Goal: Book appointment/travel/reservation

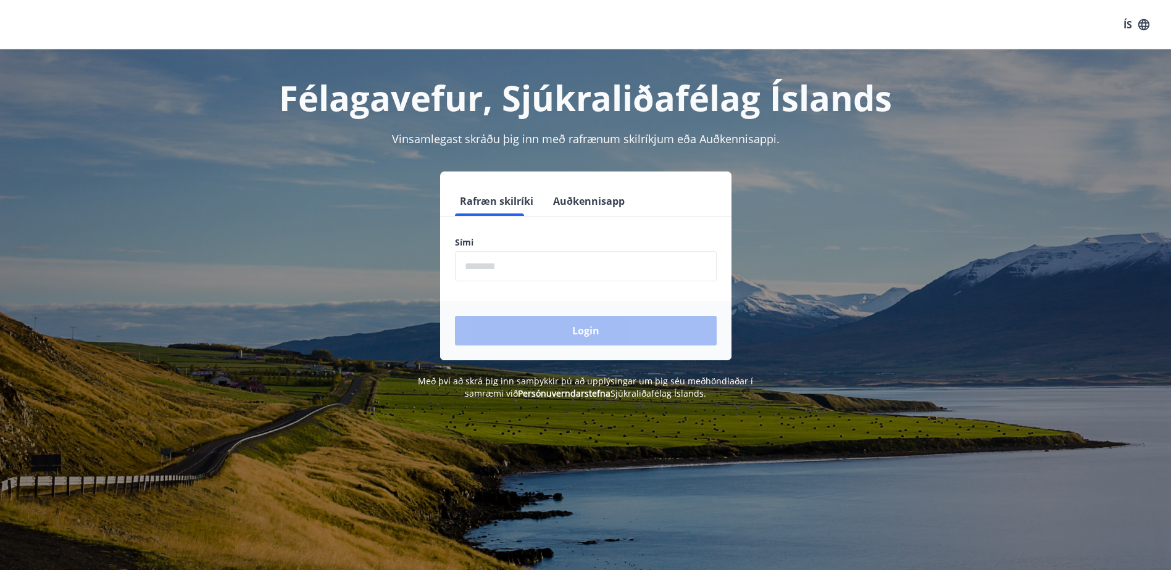
click at [505, 267] on input "phone" at bounding box center [586, 266] width 262 height 30
type input "********"
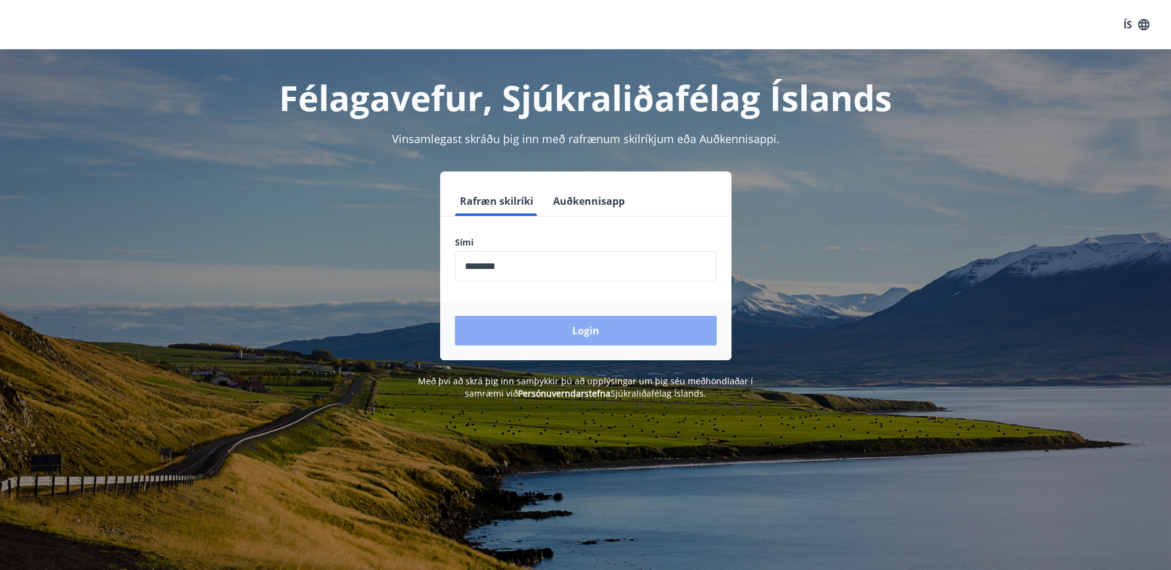
click at [580, 327] on button "Login" at bounding box center [586, 331] width 262 height 30
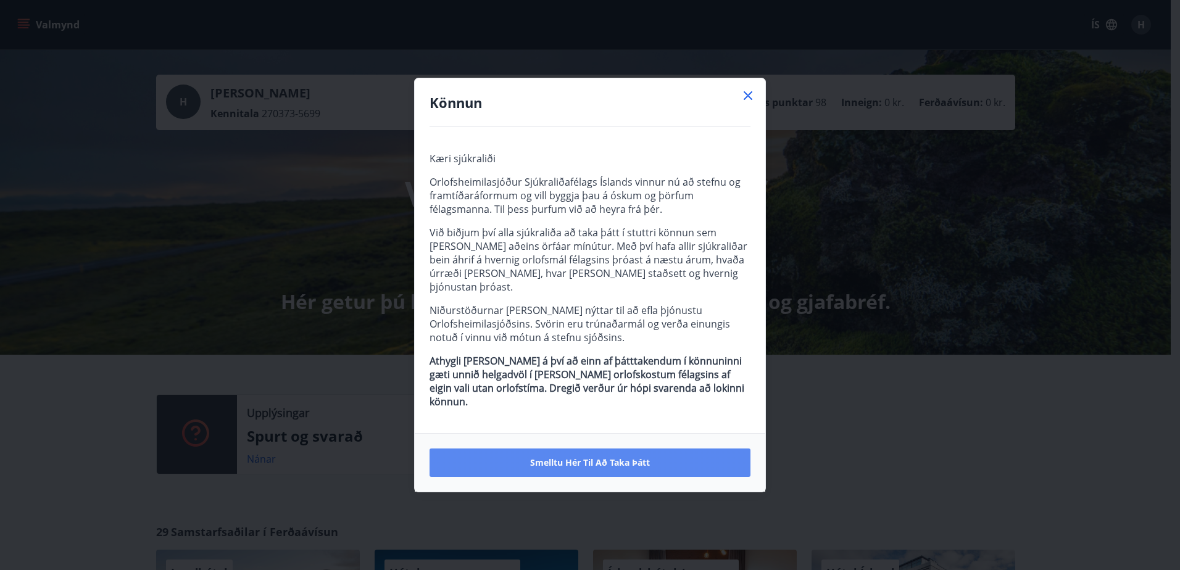
click at [619, 457] on span "Smelltu hér til að taka þátt" at bounding box center [590, 463] width 120 height 12
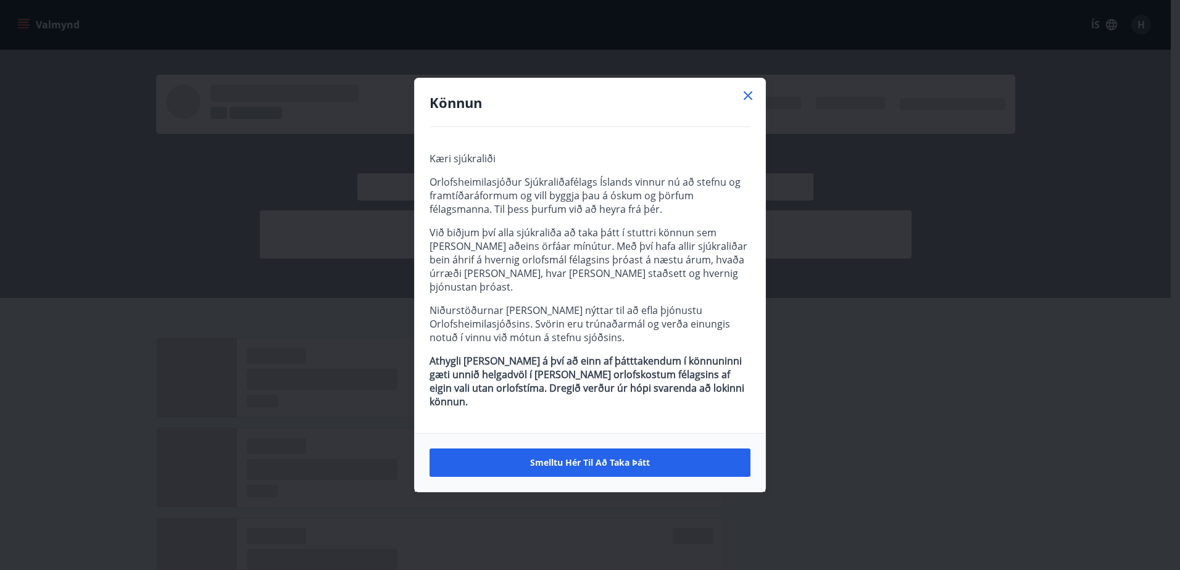
click at [750, 100] on icon at bounding box center [748, 95] width 9 height 9
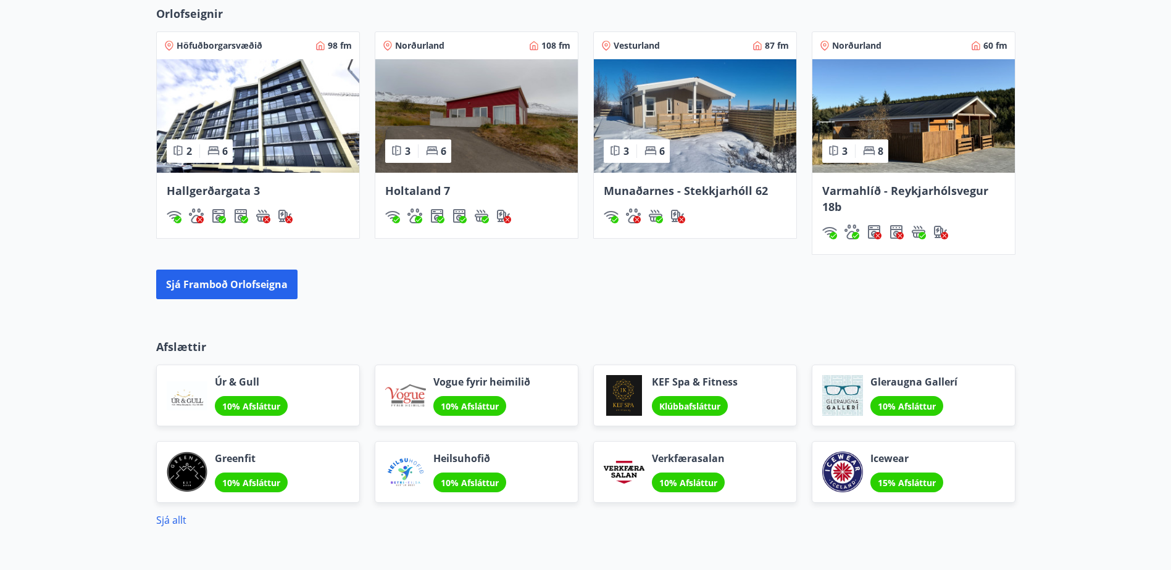
scroll to position [802, 0]
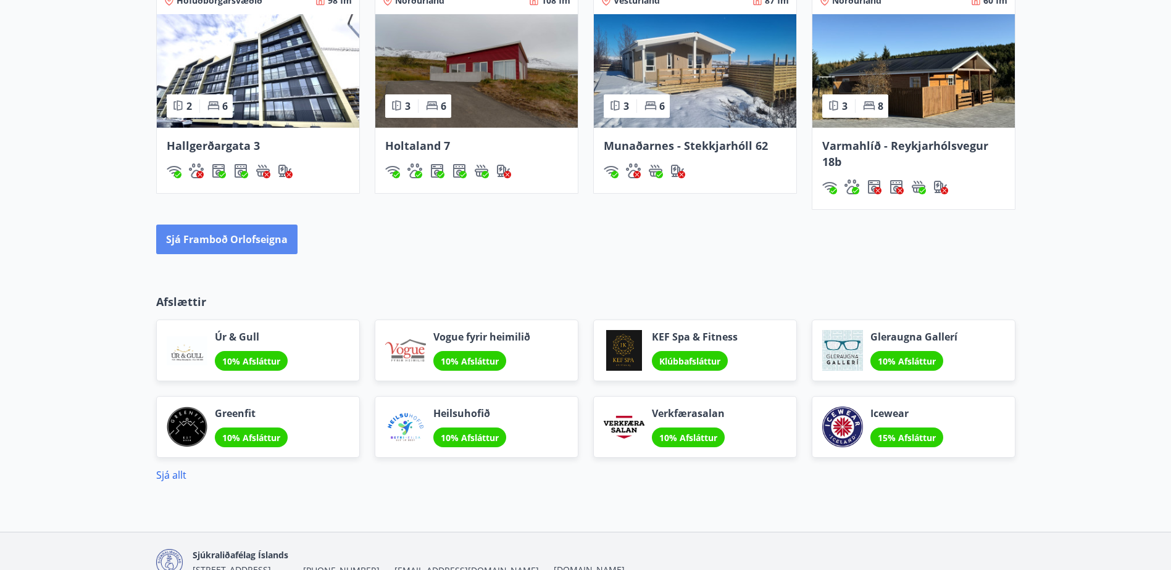
click at [219, 236] on button "Sjá framboð orlofseigna" at bounding box center [226, 240] width 141 height 30
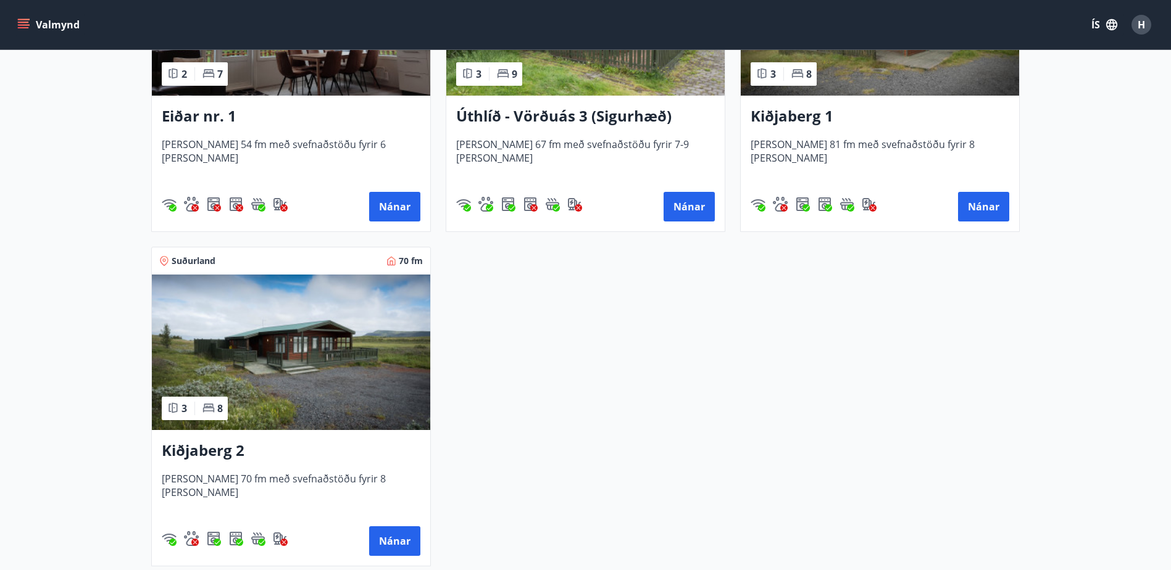
scroll to position [1728, 0]
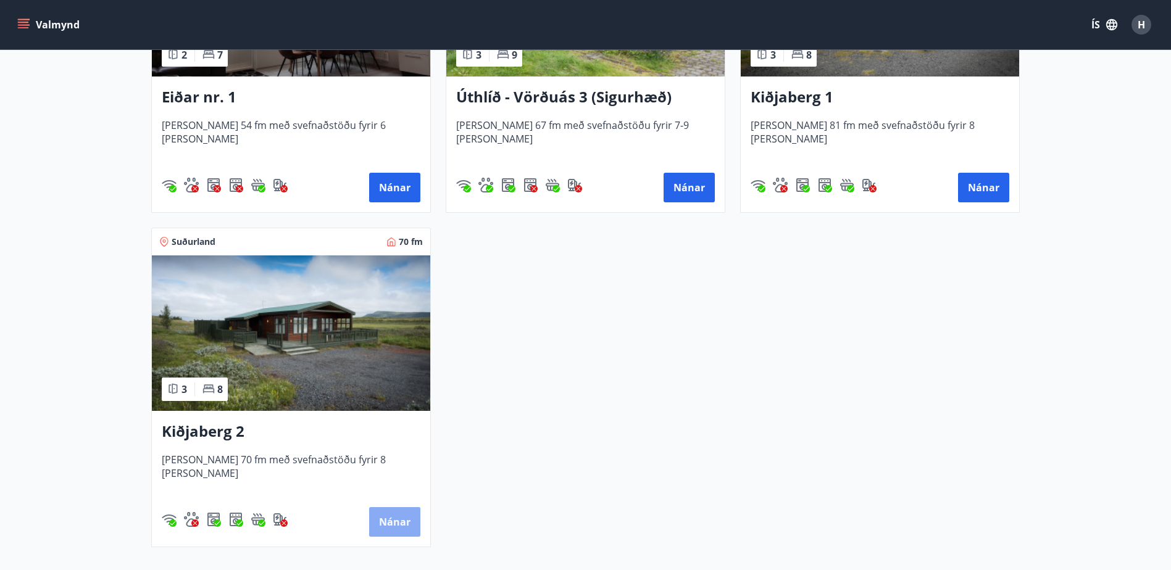
click at [411, 523] on button "Nánar" at bounding box center [394, 522] width 51 height 30
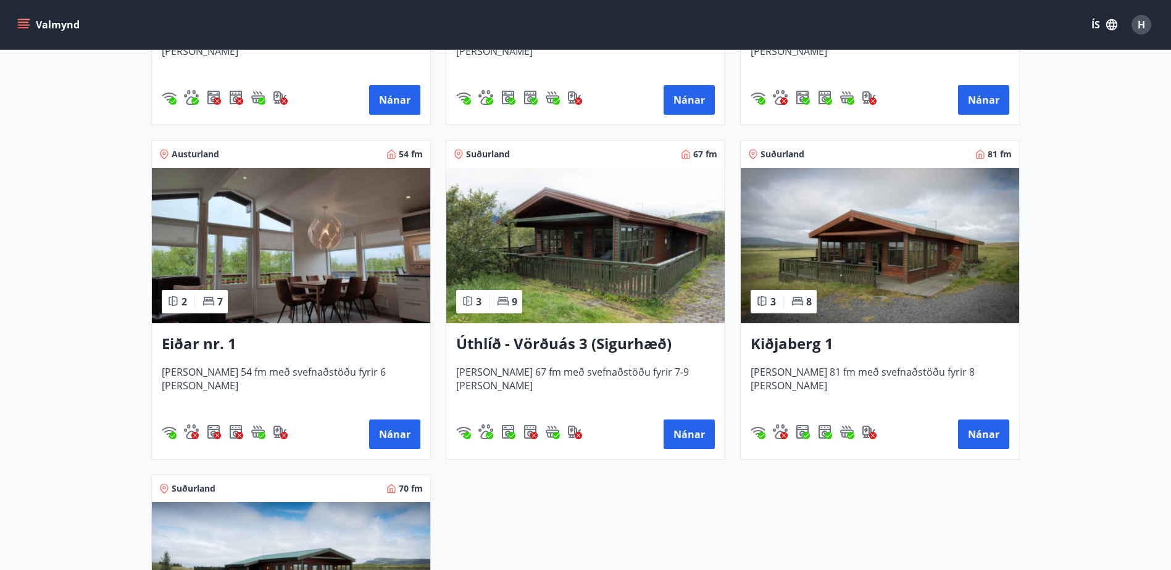
scroll to position [1420, 0]
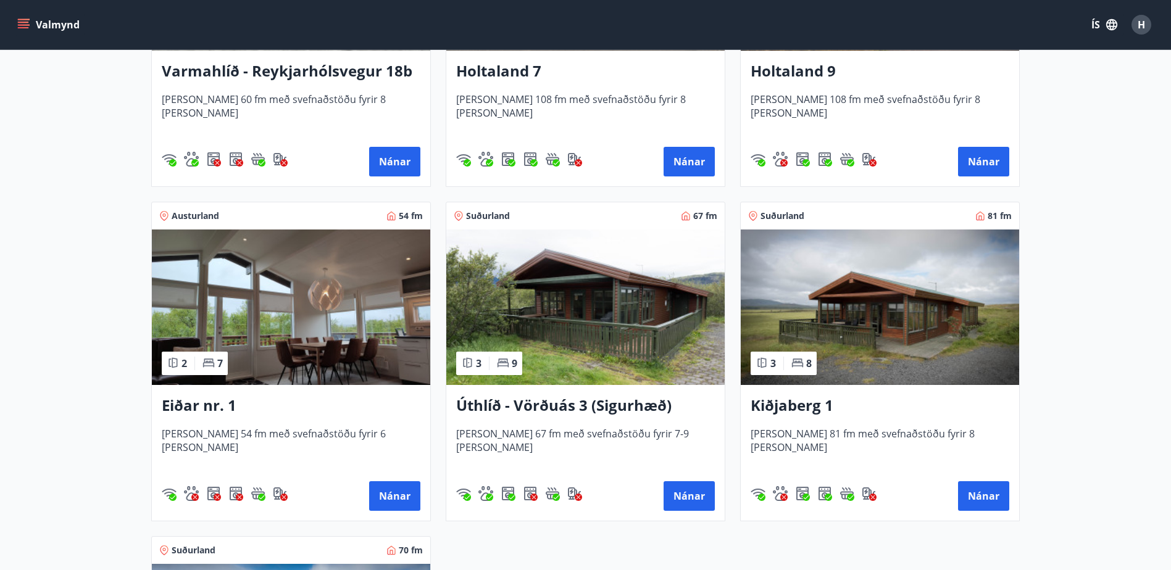
click at [254, 289] on img at bounding box center [291, 308] width 278 height 156
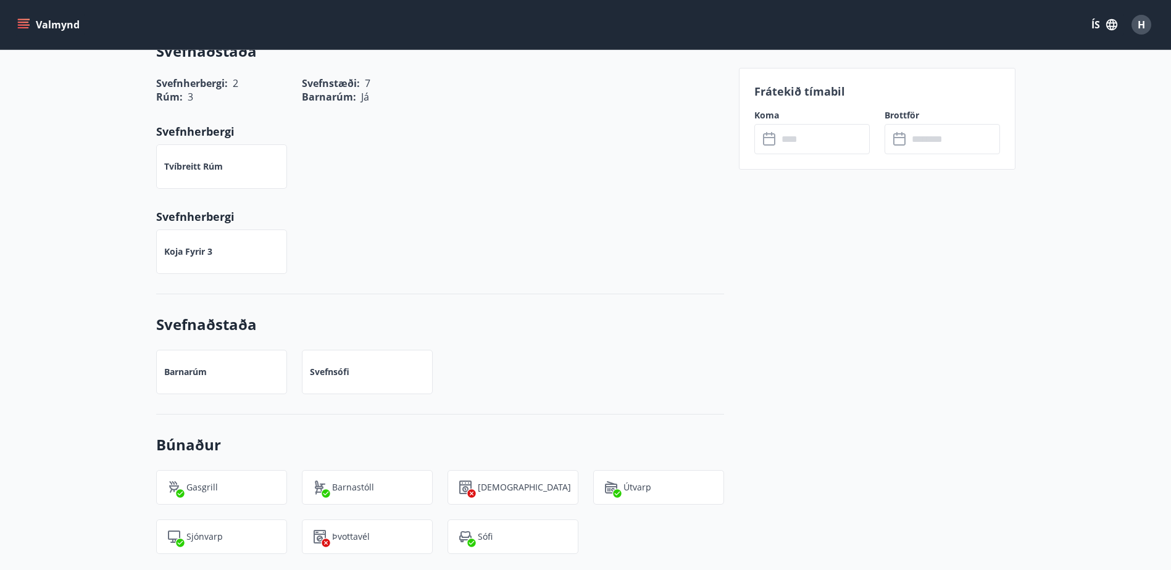
scroll to position [741, 0]
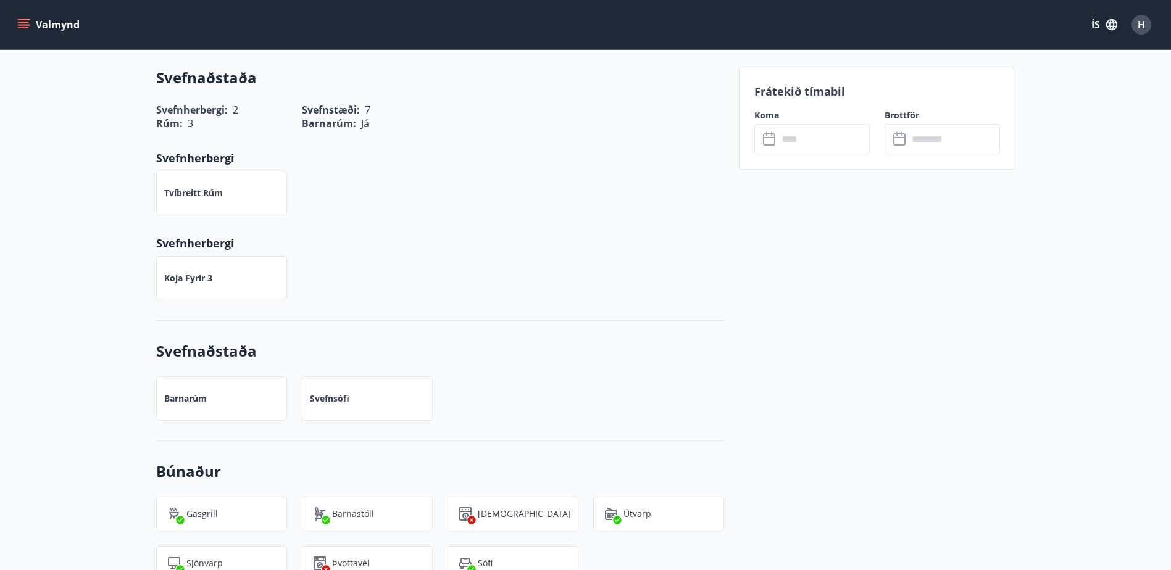
click at [845, 144] on input "text" at bounding box center [824, 139] width 92 height 30
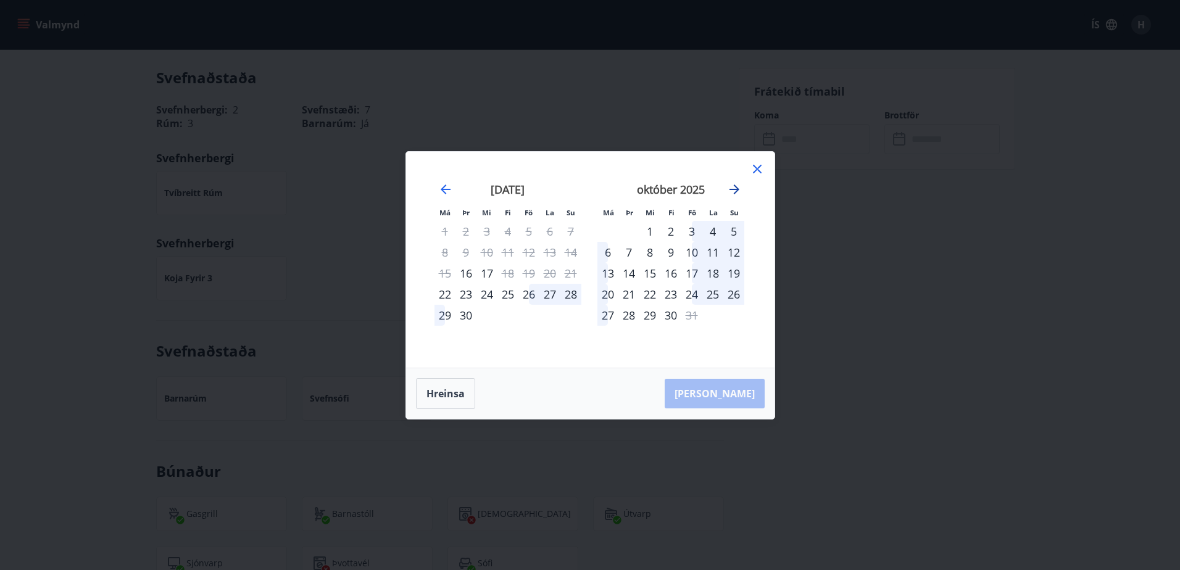
click at [733, 188] on icon "Move forward to switch to the next month." at bounding box center [734, 189] width 15 height 15
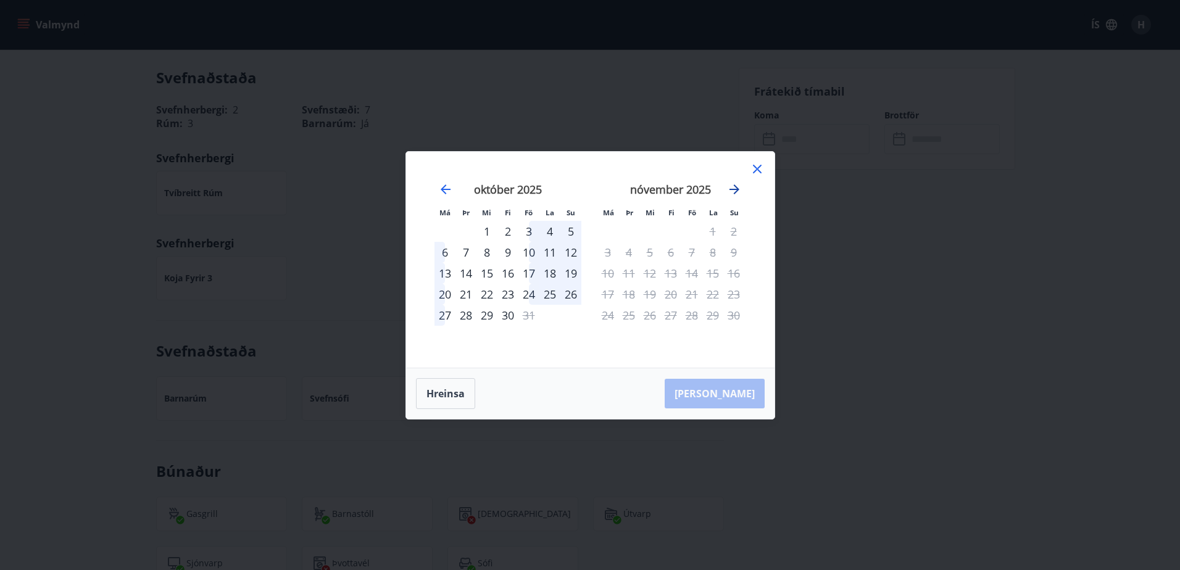
click at [734, 188] on icon "Move forward to switch to the next month." at bounding box center [734, 189] width 15 height 15
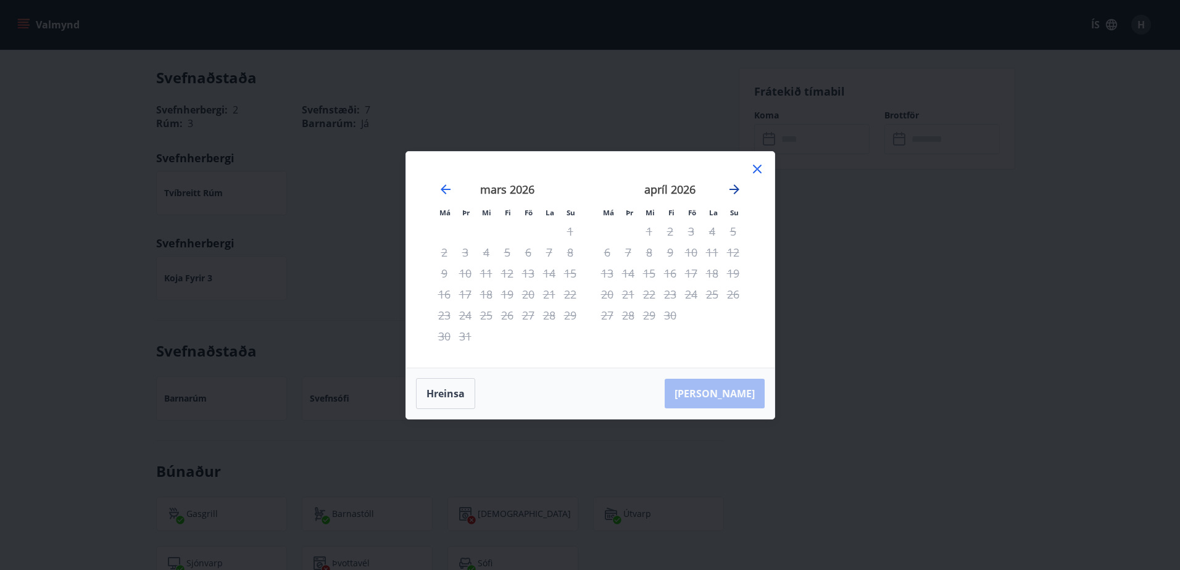
click at [734, 188] on icon "Move forward to switch to the next month." at bounding box center [734, 189] width 15 height 15
click at [435, 190] on div "maí 2026" at bounding box center [508, 194] width 147 height 54
click at [441, 189] on icon "Move backward to switch to the previous month." at bounding box center [445, 189] width 15 height 15
click at [444, 191] on icon "Move backward to switch to the previous month." at bounding box center [445, 189] width 15 height 15
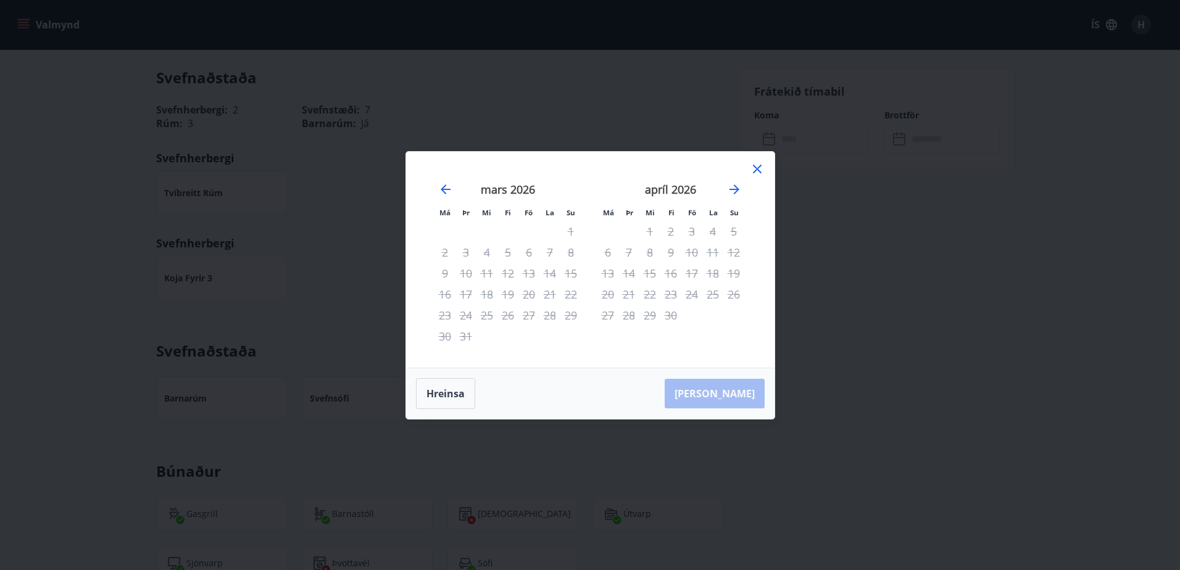
click at [756, 171] on icon at bounding box center [757, 169] width 9 height 9
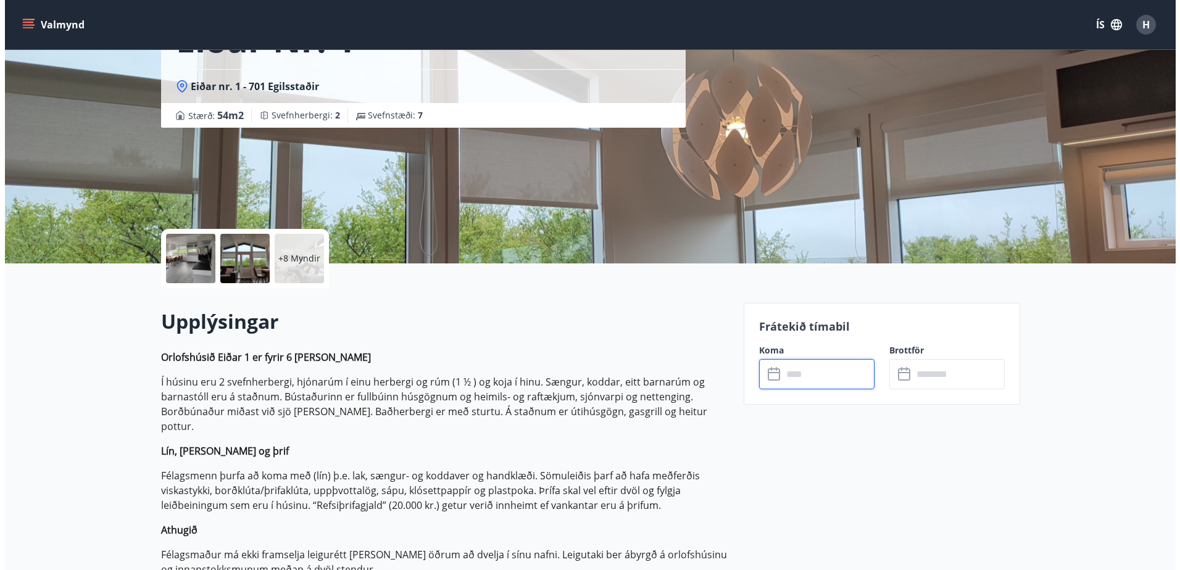
scroll to position [0, 0]
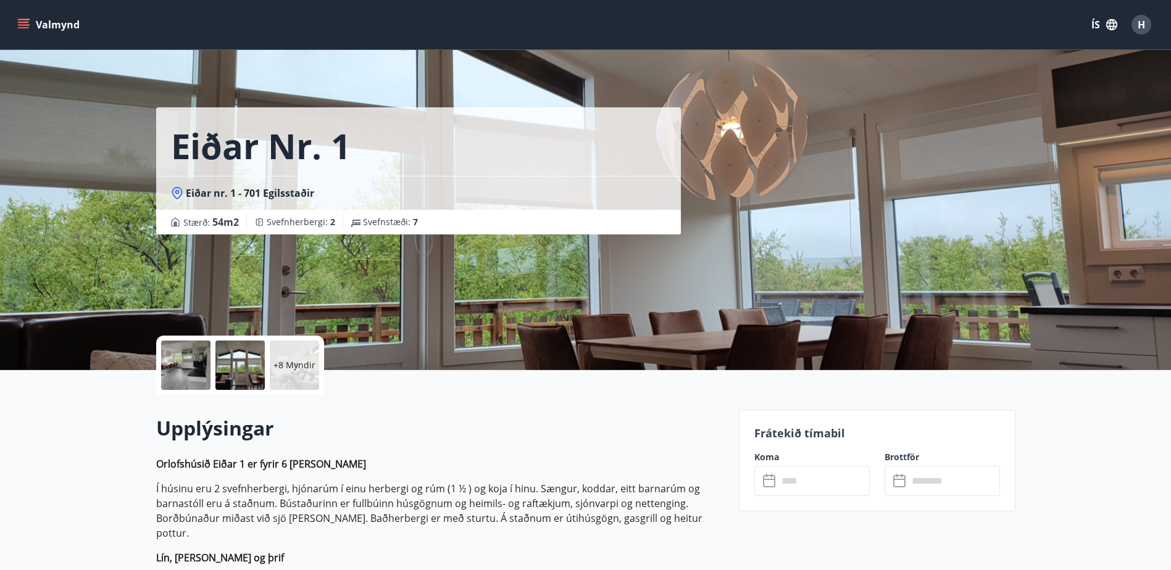
click at [244, 364] on div at bounding box center [239, 365] width 49 height 49
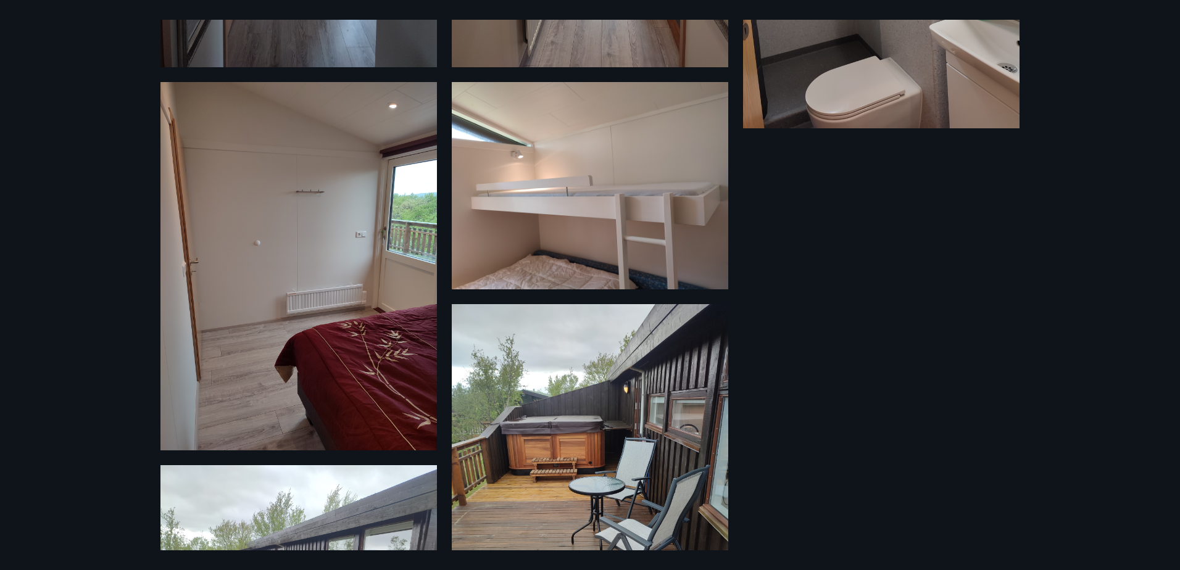
scroll to position [1054, 0]
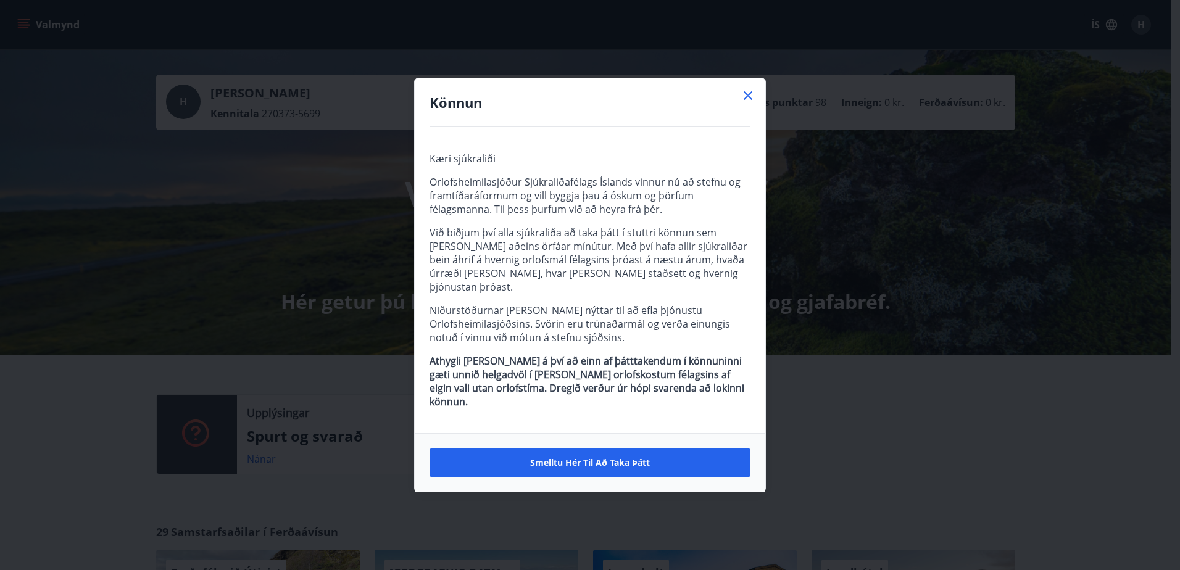
drag, startPoint x: 749, startPoint y: 102, endPoint x: 749, endPoint y: 110, distance: 8.0
click at [749, 103] on icon at bounding box center [748, 95] width 15 height 15
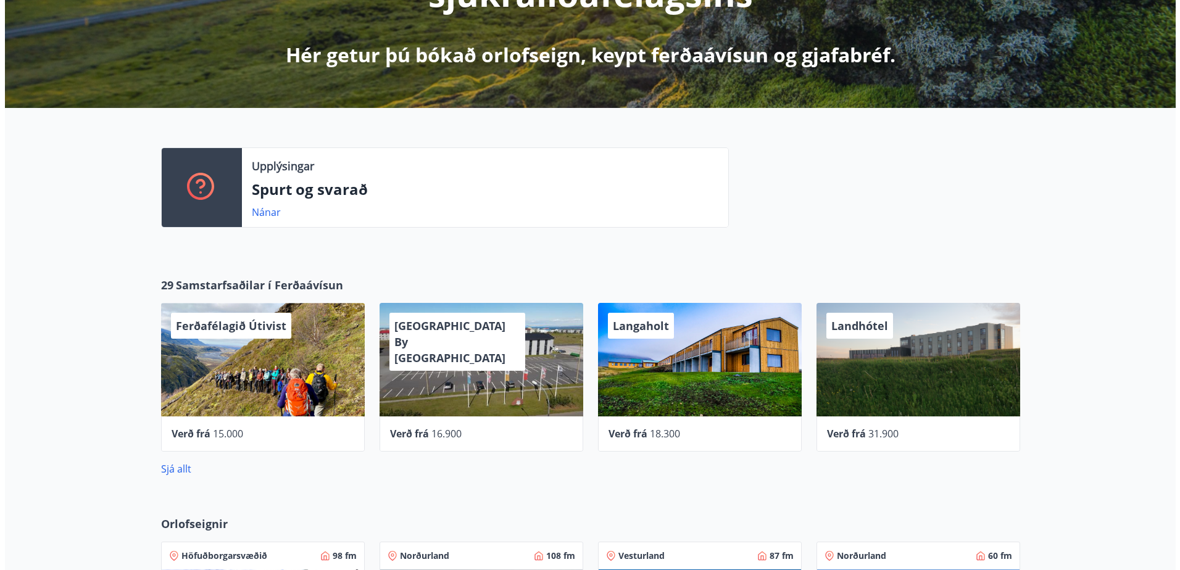
scroll to position [309, 0]
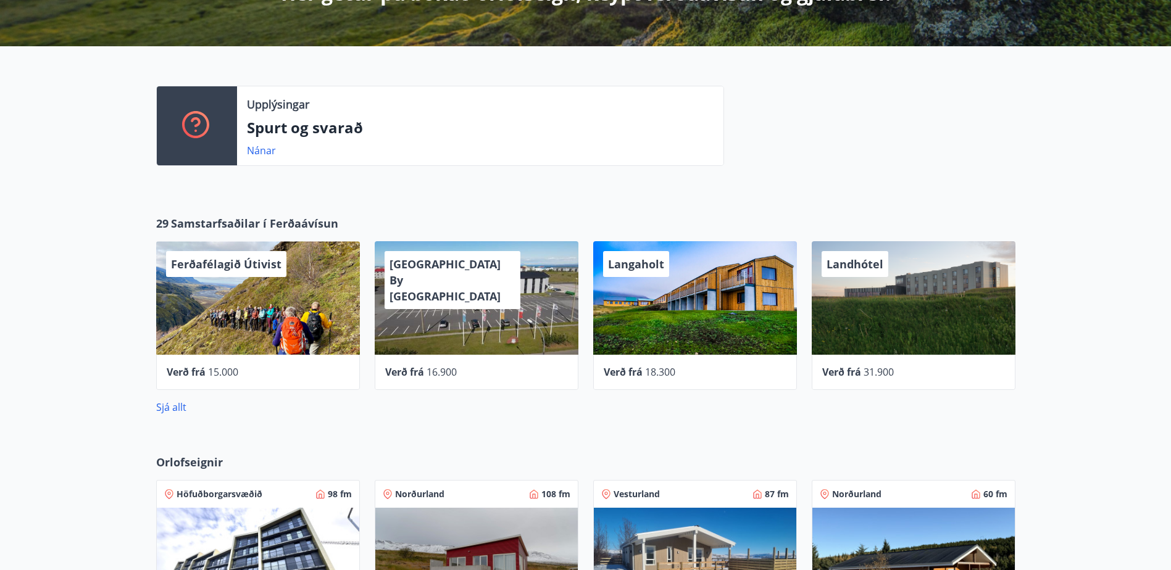
click at [680, 294] on div "Langaholt" at bounding box center [695, 298] width 204 height 114
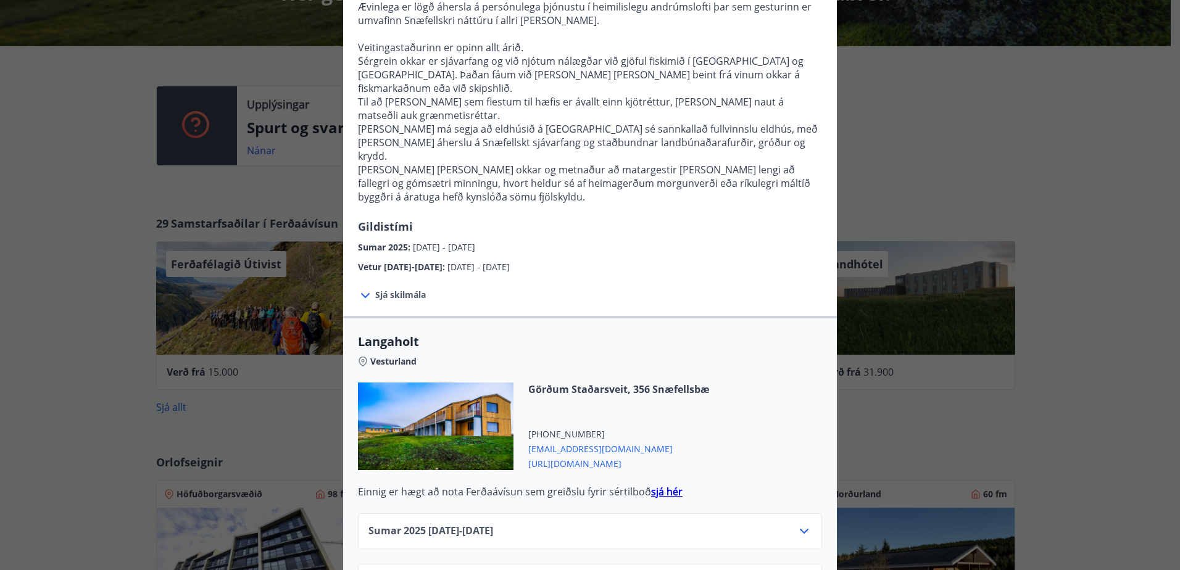
scroll to position [229, 0]
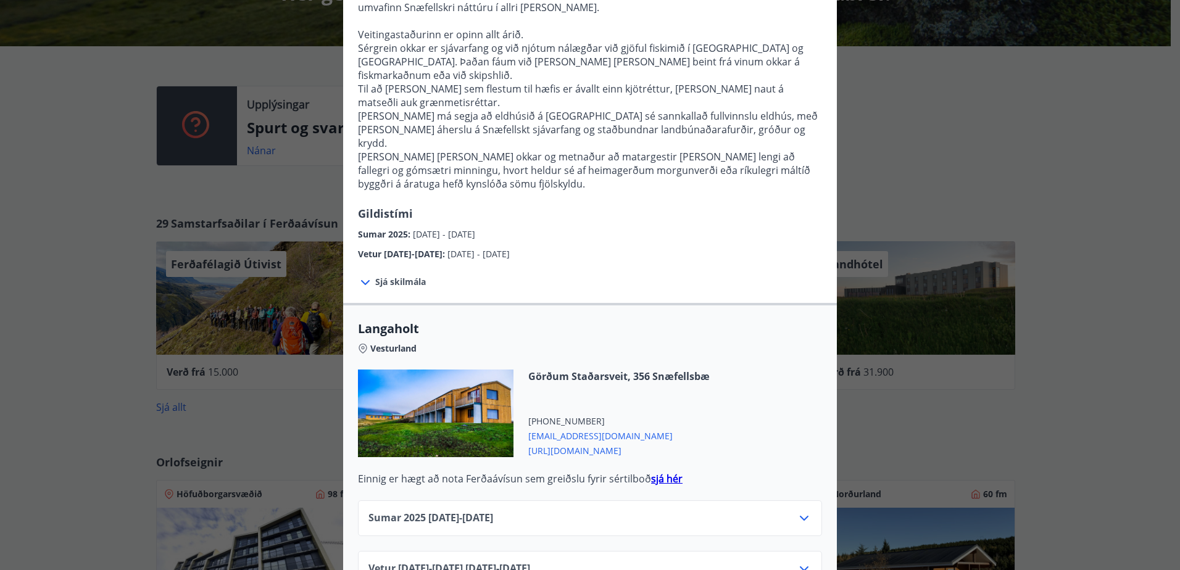
click at [799, 562] on icon at bounding box center [804, 569] width 15 height 15
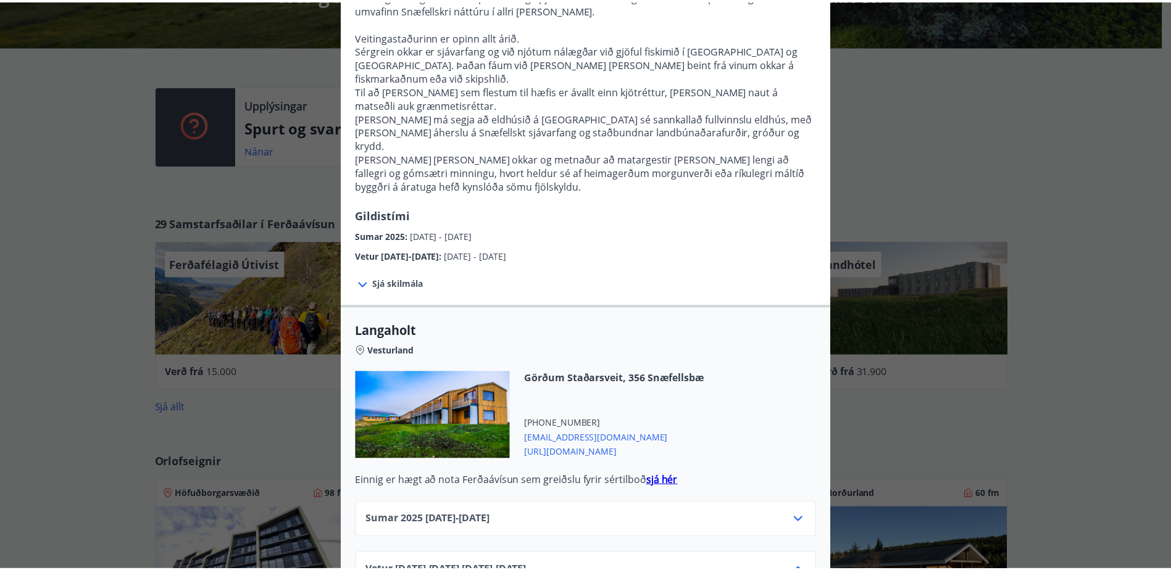
scroll to position [0, 0]
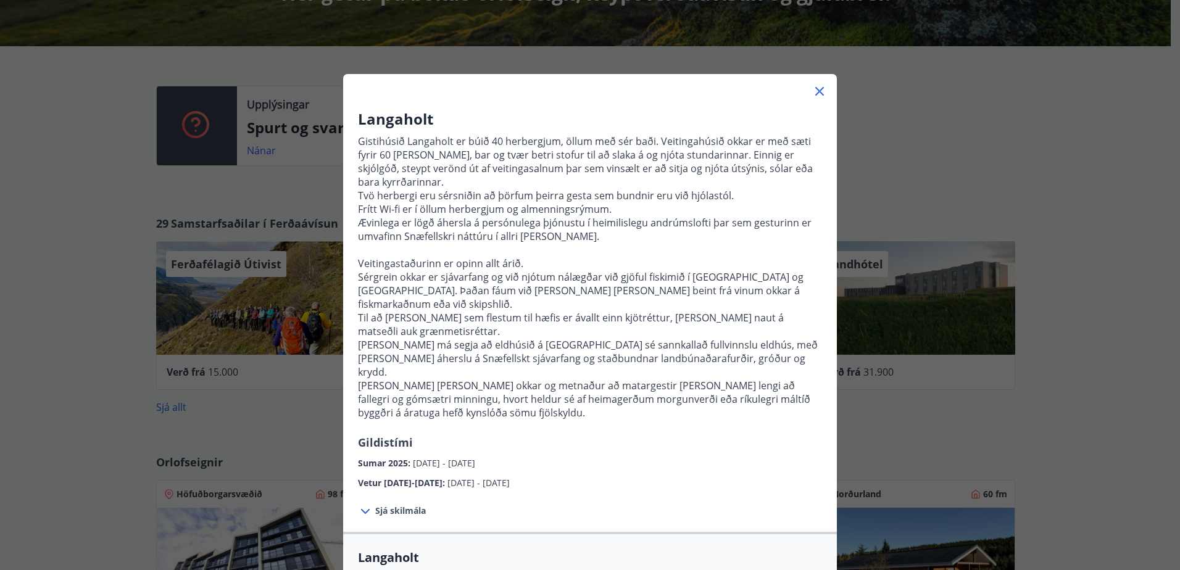
click at [826, 91] on div at bounding box center [590, 86] width 494 height 25
click at [815, 94] on icon at bounding box center [819, 91] width 15 height 15
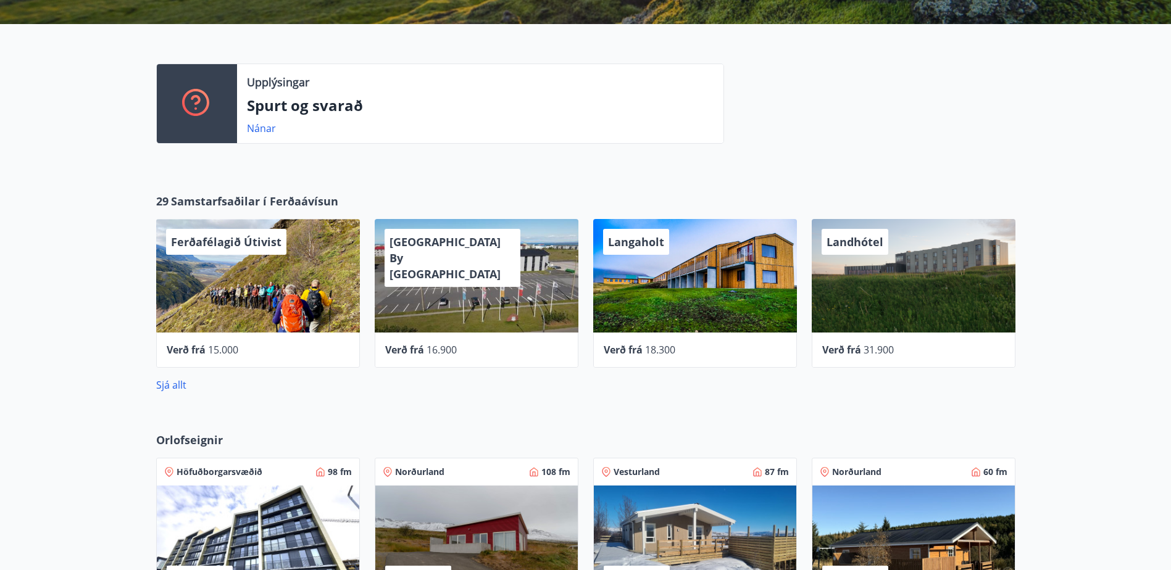
scroll to position [312, 0]
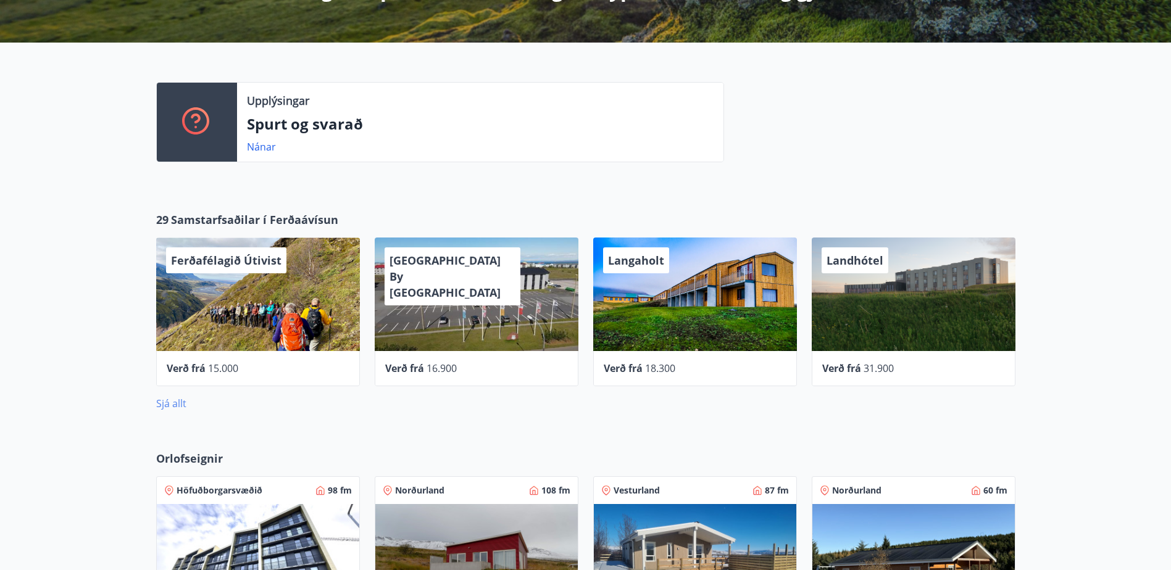
click at [166, 409] on link "Sjá allt" at bounding box center [171, 404] width 30 height 14
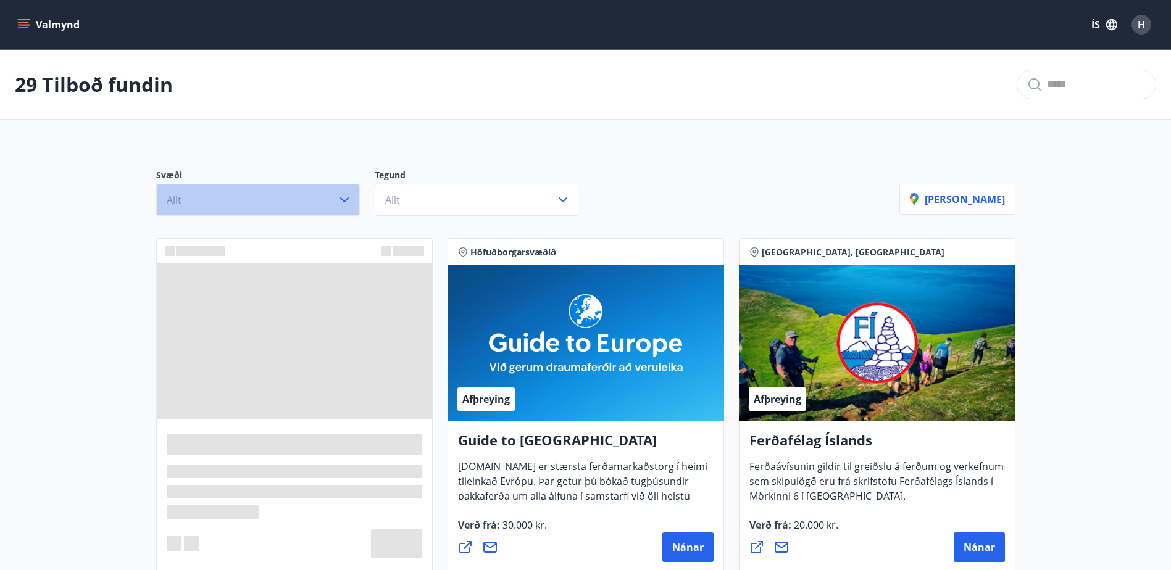
click at [344, 204] on icon "button" at bounding box center [344, 200] width 15 height 15
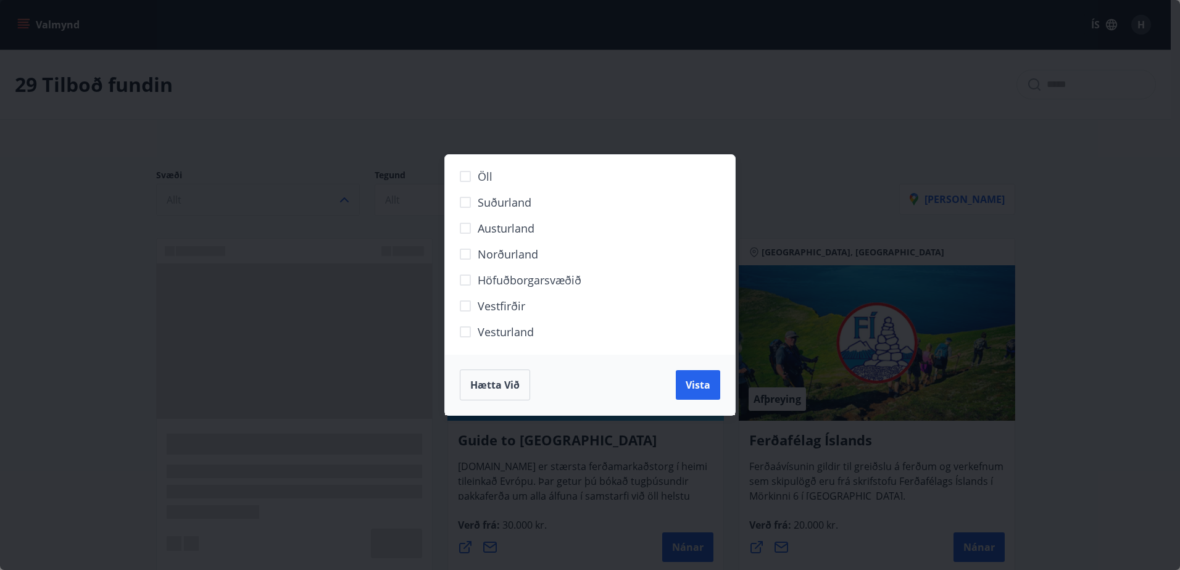
click at [1049, 204] on div "Öll Suðurland Austurland Norðurland Höfuðborgarsvæðið Vestfirðir Vesturland Hæt…" at bounding box center [590, 285] width 1180 height 570
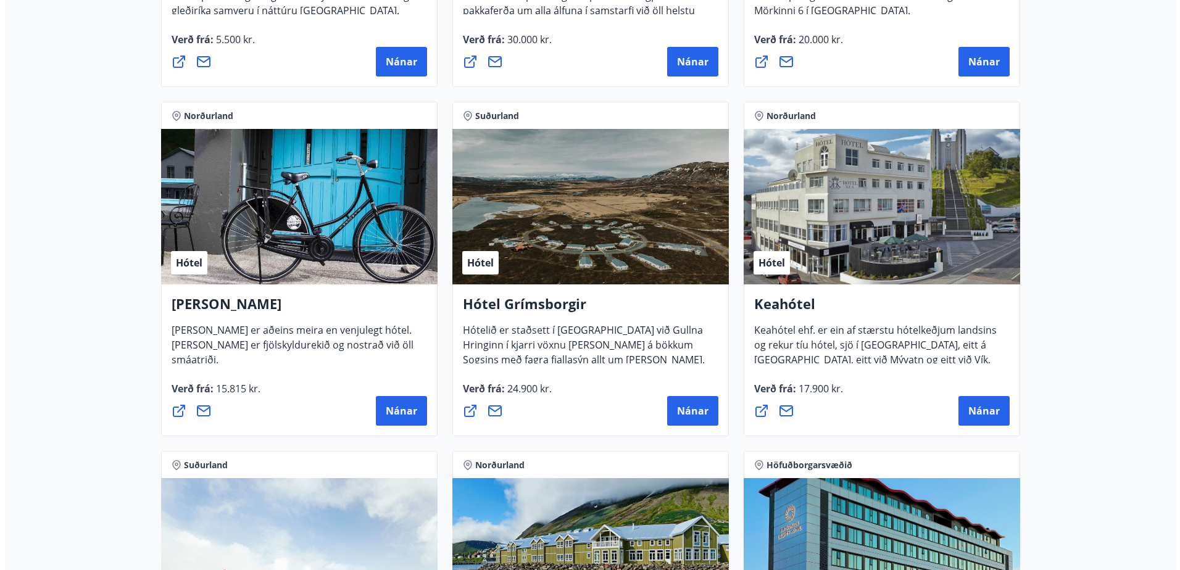
scroll to position [494, 0]
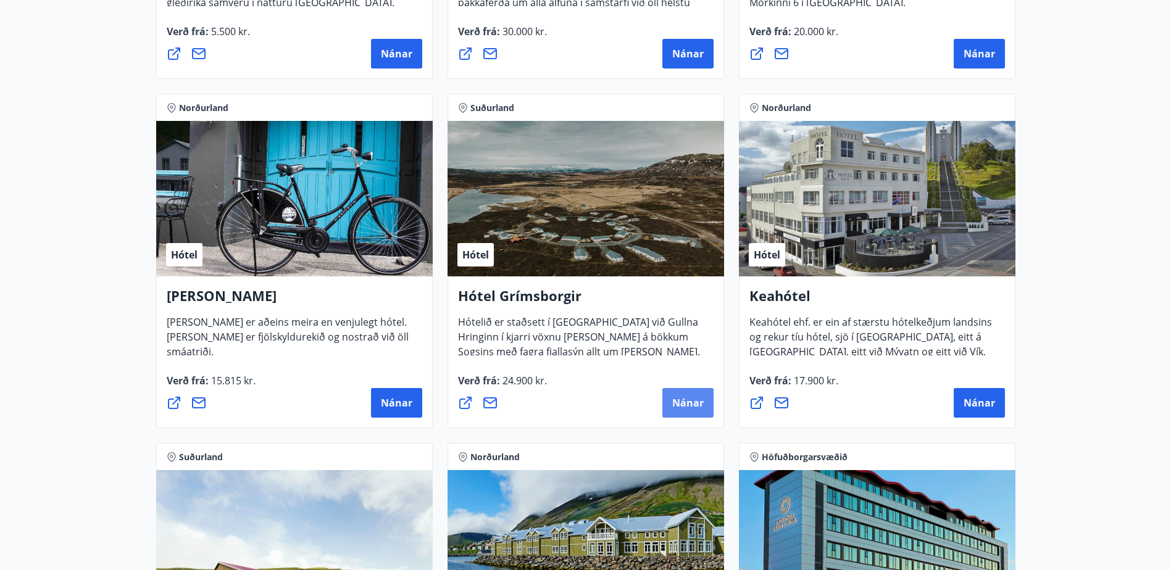
click at [686, 402] on span "Nánar" at bounding box center [687, 403] width 31 height 14
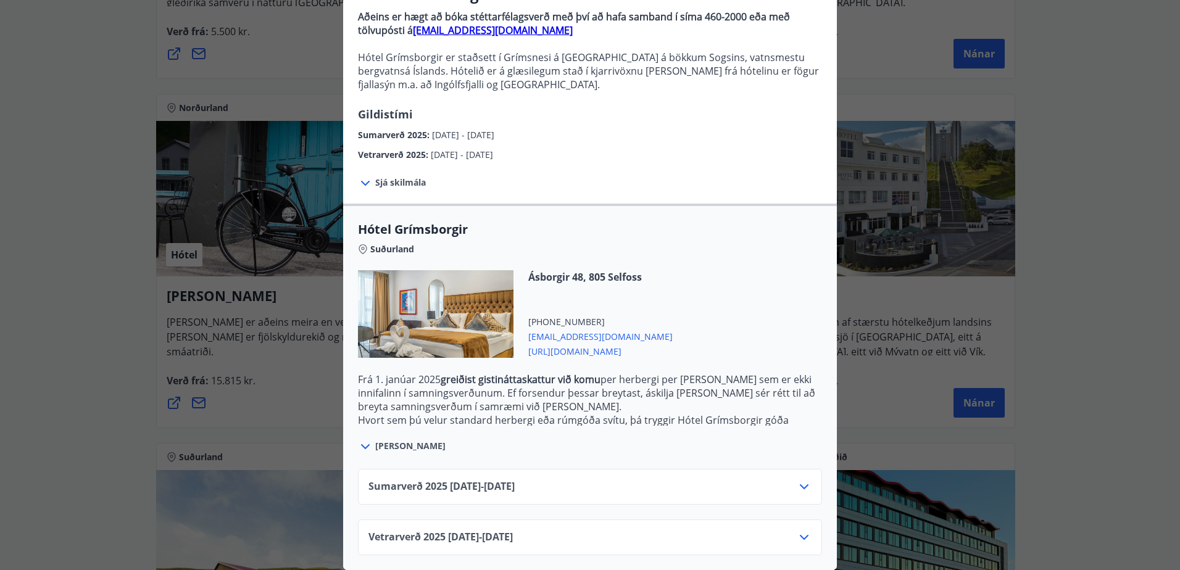
scroll to position [134, 0]
click at [800, 535] on icon at bounding box center [804, 537] width 9 height 5
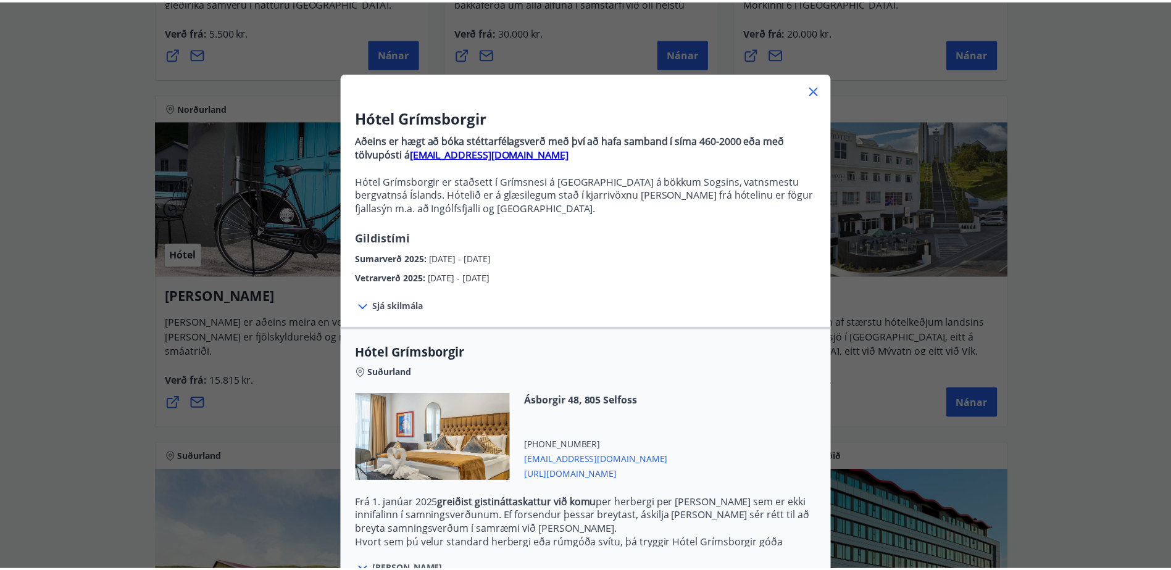
scroll to position [0, 0]
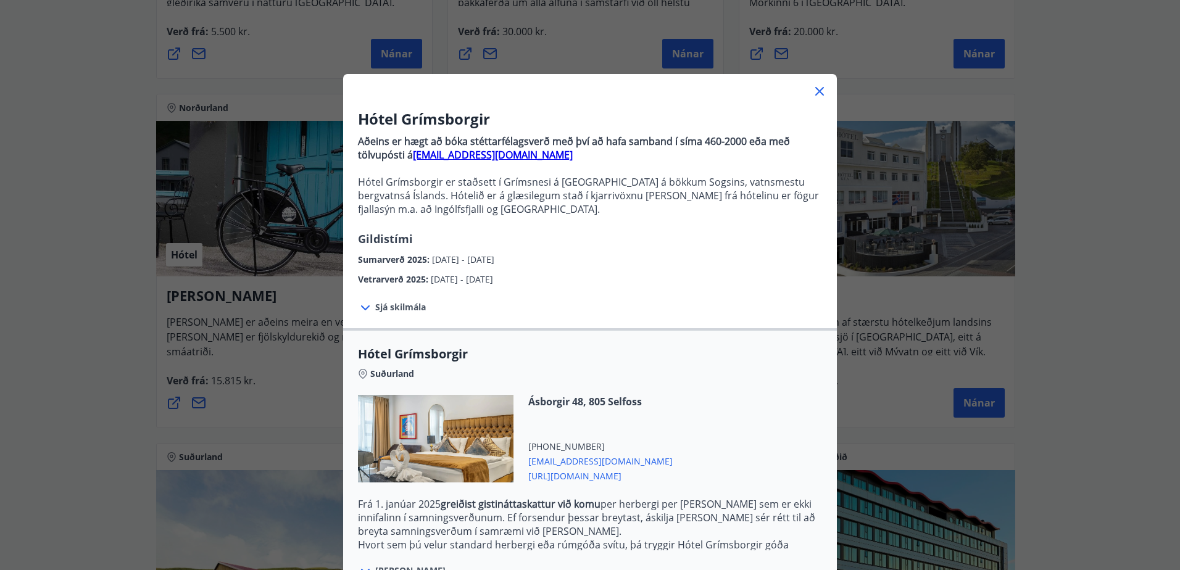
click at [814, 91] on icon at bounding box center [819, 91] width 15 height 15
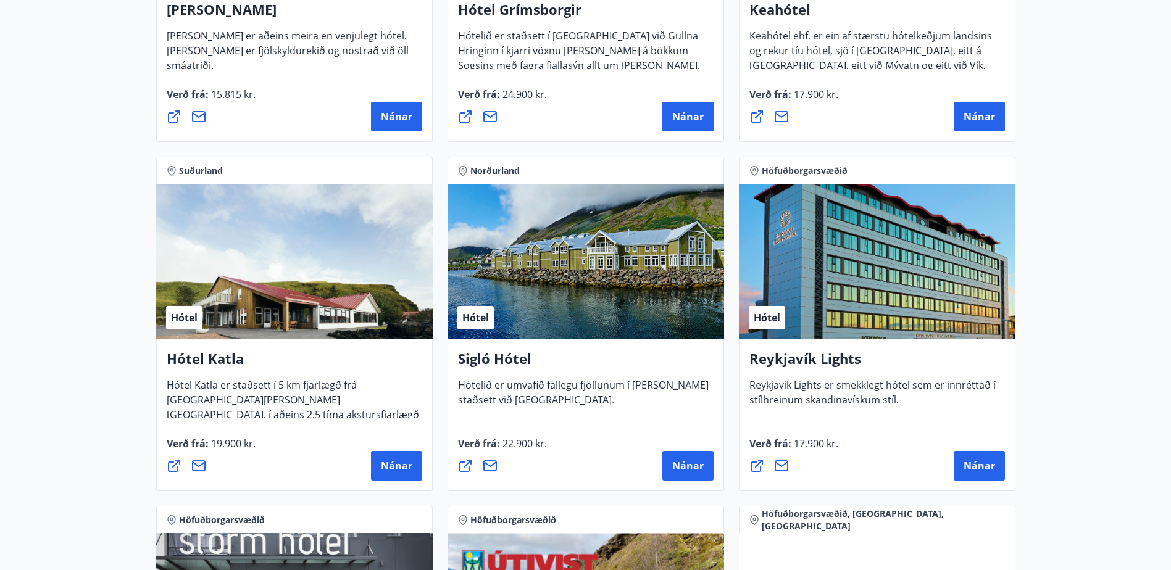
scroll to position [802, 0]
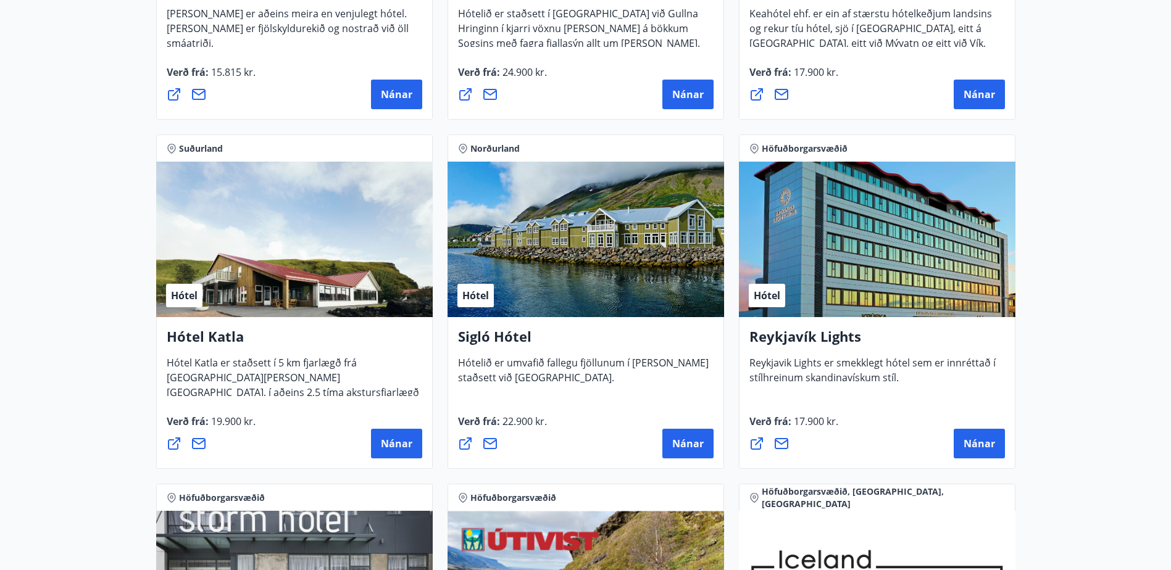
click at [288, 276] on div "Hótel" at bounding box center [294, 240] width 277 height 156
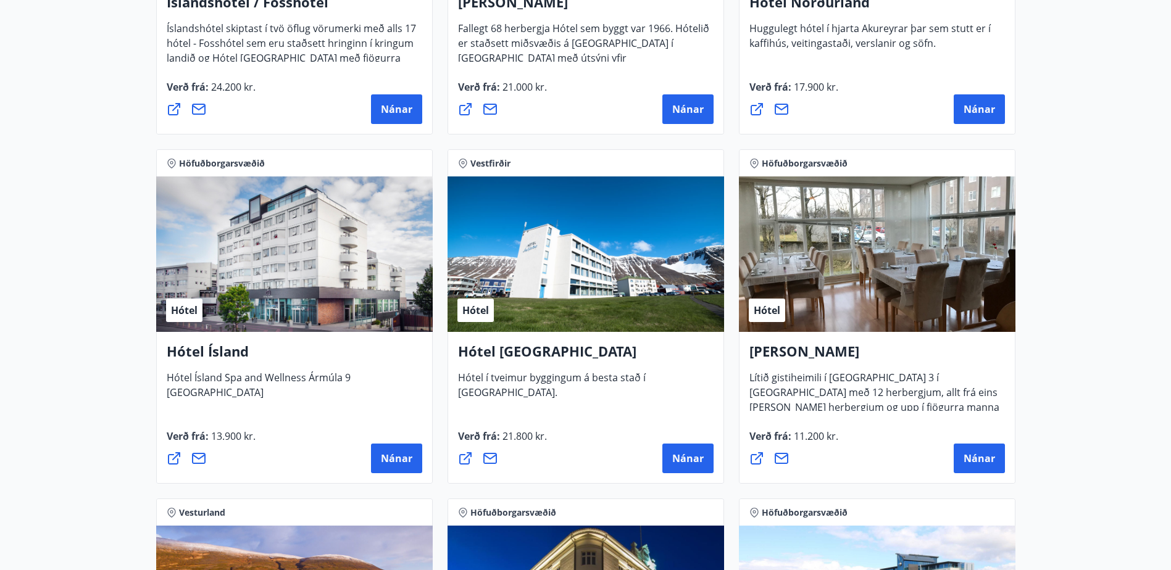
scroll to position [1914, 0]
